Goal: Information Seeking & Learning: Learn about a topic

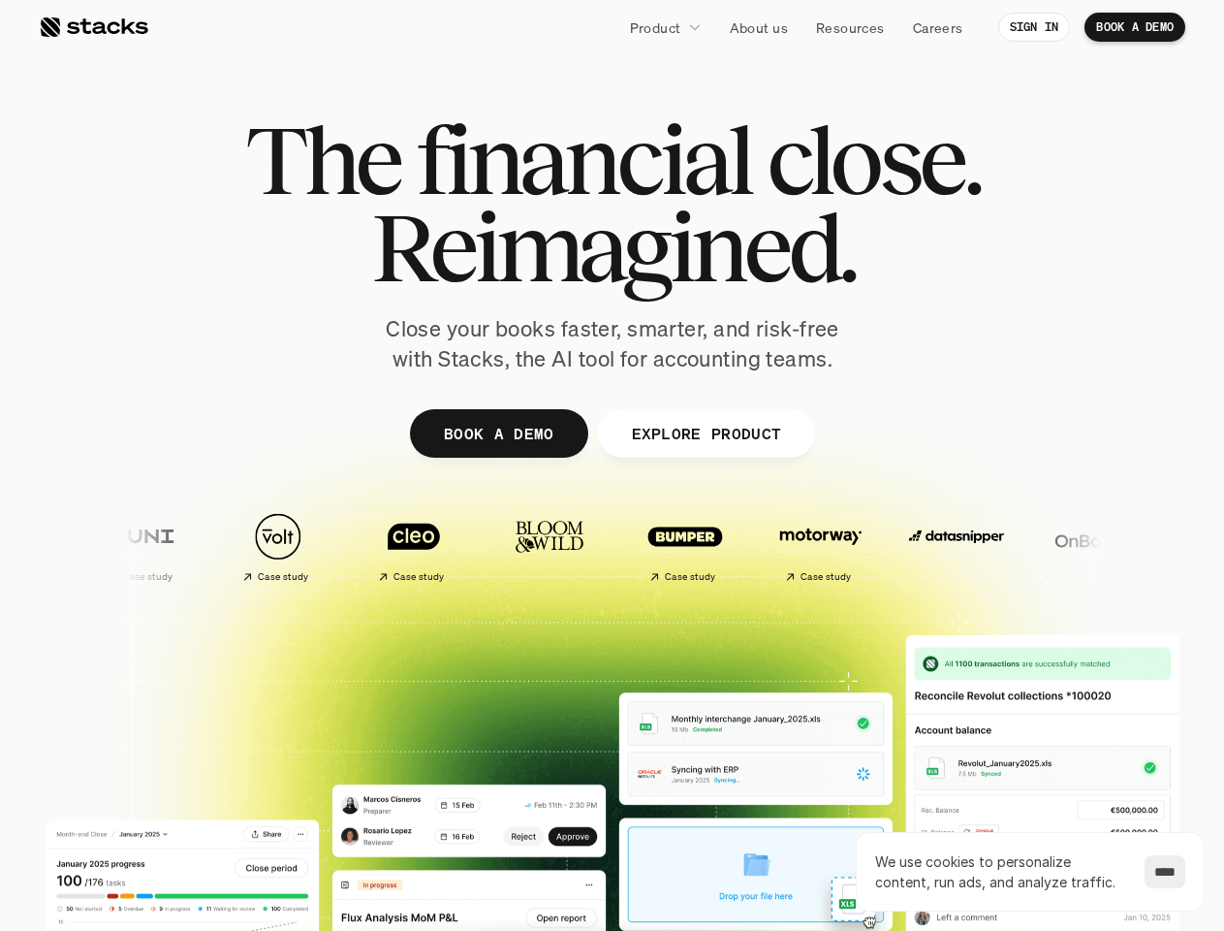
click at [612, 465] on div at bounding box center [612, 475] width 1163 height 872
click at [665, 27] on p "Product" at bounding box center [655, 27] width 51 height 20
click at [900, 546] on img at bounding box center [957, 536] width 114 height 80
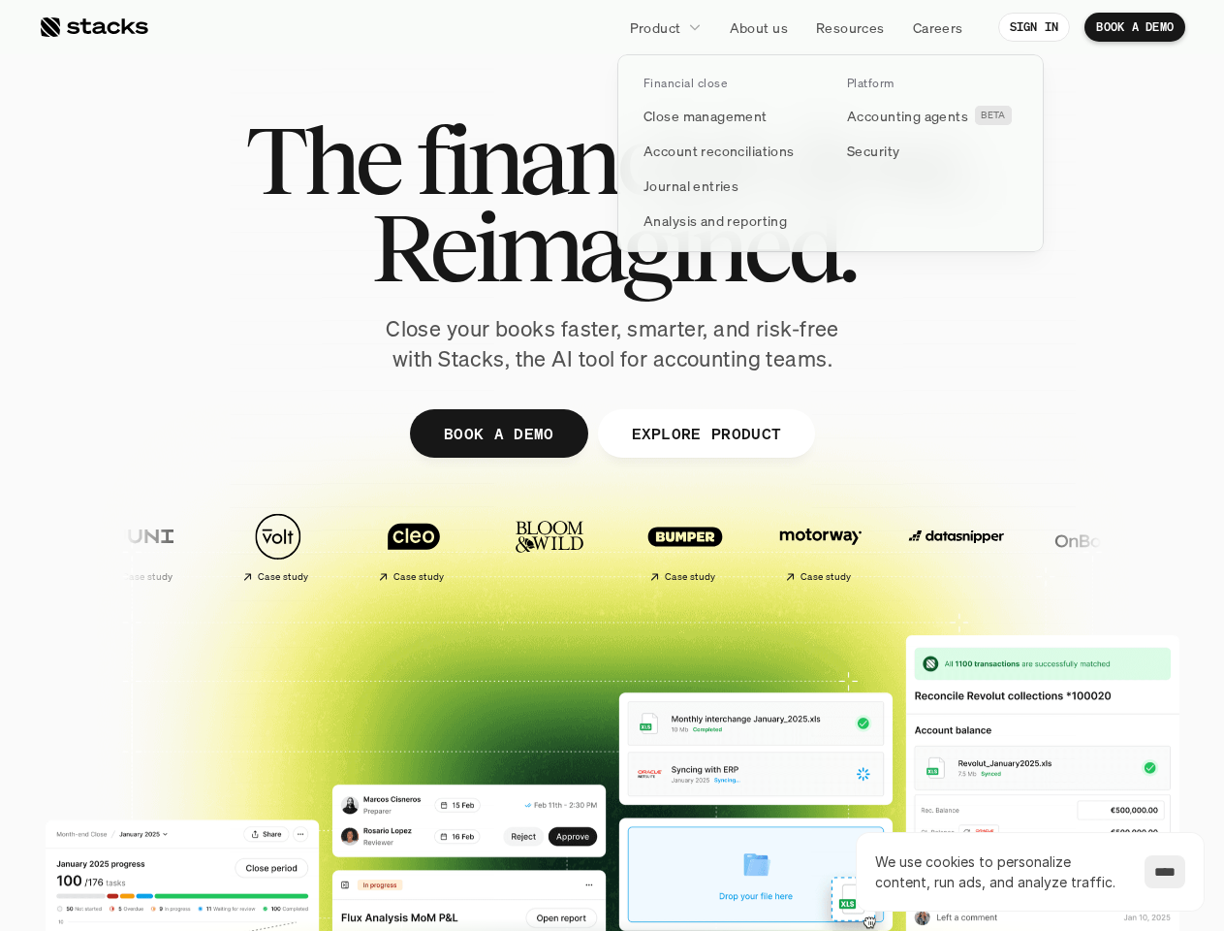
click at [1035, 546] on img at bounding box center [1092, 536] width 114 height 80
click at [1165, 546] on div at bounding box center [1228, 546] width 126 height 88
click at [498, 546] on div "Case study Case study Case study Case study Case study" at bounding box center [956, 546] width 1755 height 88
